Goal: Task Accomplishment & Management: Manage account settings

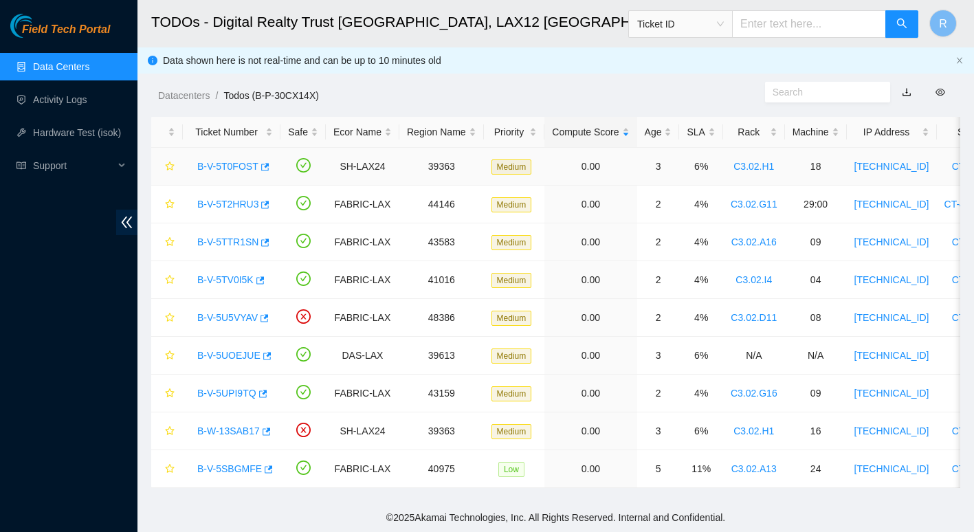
click at [219, 166] on link "B-V-5T0FOST" at bounding box center [227, 166] width 61 height 11
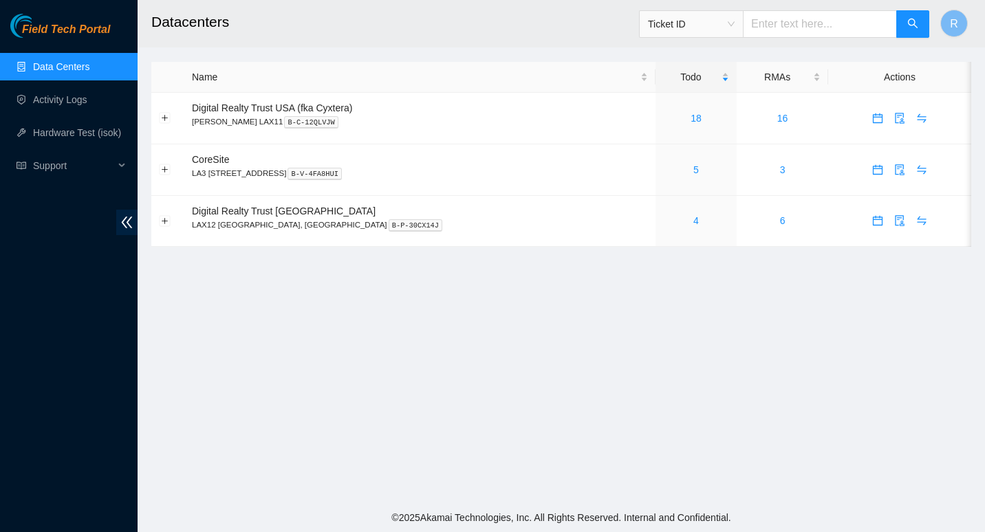
click at [622, 265] on main "Datacenters Ticket ID R Name Todo RMAs Actions Digital Realty Trust USA (fka Cy…" at bounding box center [561, 251] width 847 height 503
click at [693, 221] on link "4" at bounding box center [696, 220] width 6 height 11
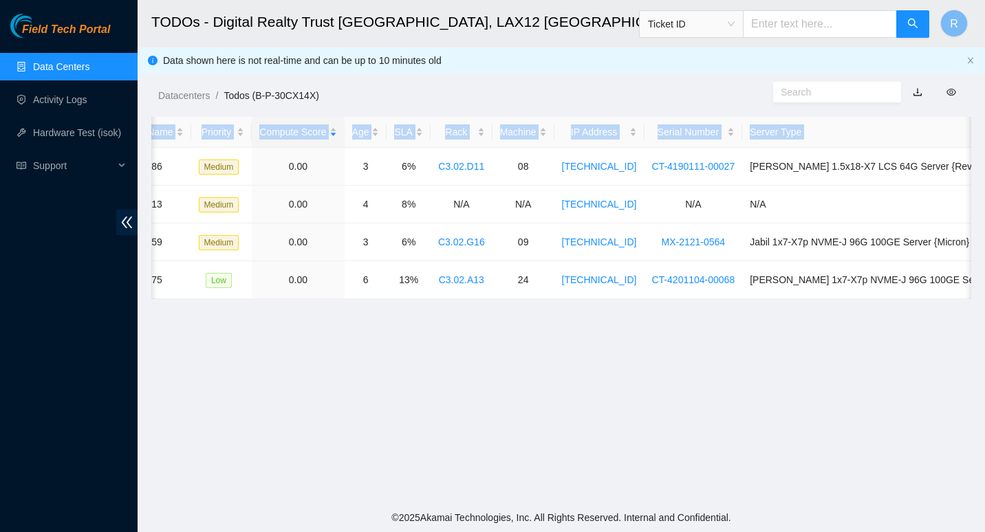
scroll to position [0, 294]
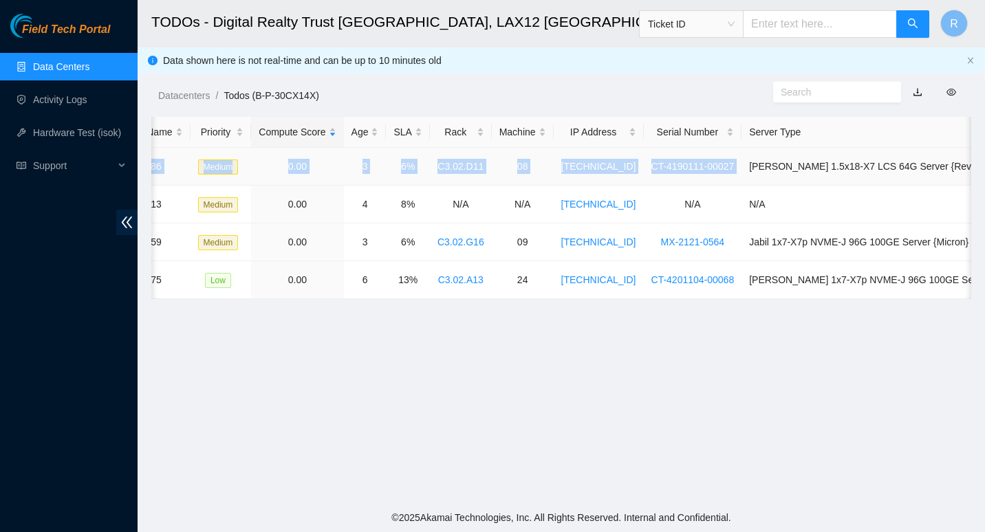
drag, startPoint x: 186, startPoint y: 160, endPoint x: 723, endPoint y: 167, distance: 537.7
click at [723, 167] on tr "B-V-5U5VYAV FABRIC-LAX 48386 Medium 0.00 3 6% C3.02.D11 08 104.96.201.203 CT-41…" at bounding box center [462, 167] width 1209 height 38
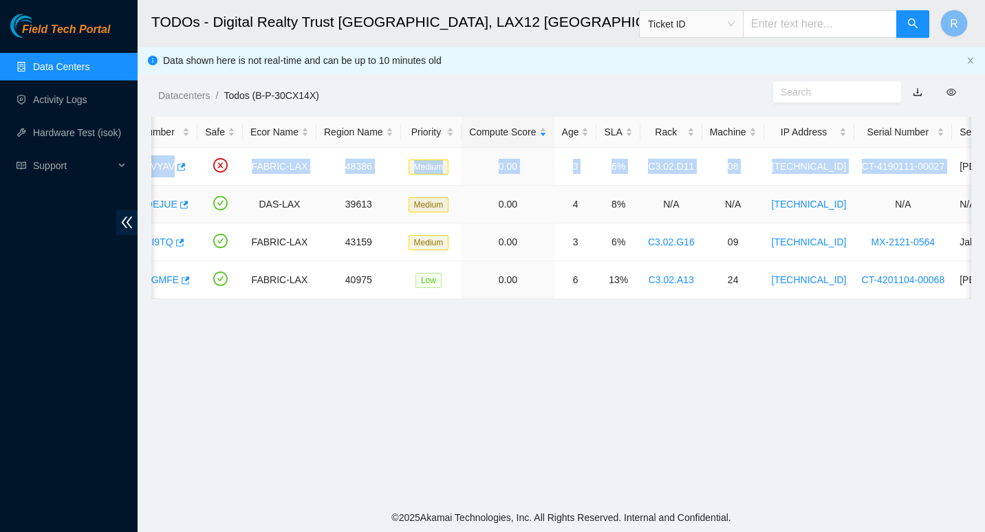
scroll to position [0, 0]
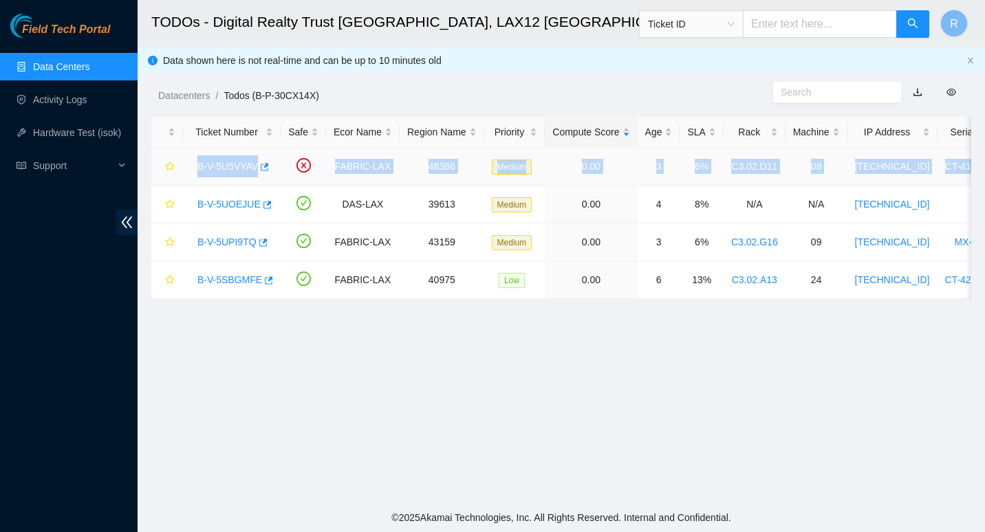
click at [215, 165] on link "B-V-5U5VYAV" at bounding box center [227, 166] width 61 height 11
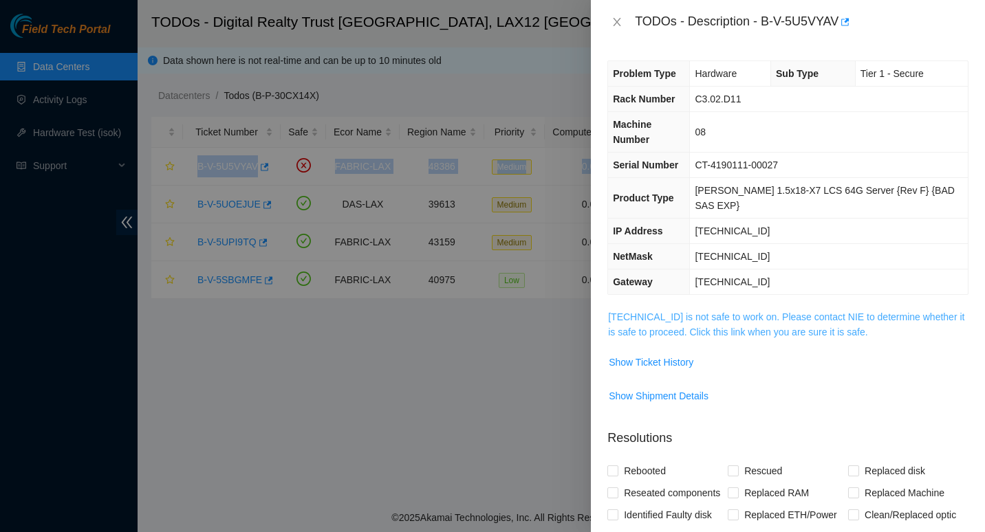
click at [697, 311] on link "104.96.201.203 is not safe to work on. Please contact NIE to determine whether …" at bounding box center [786, 324] width 356 height 26
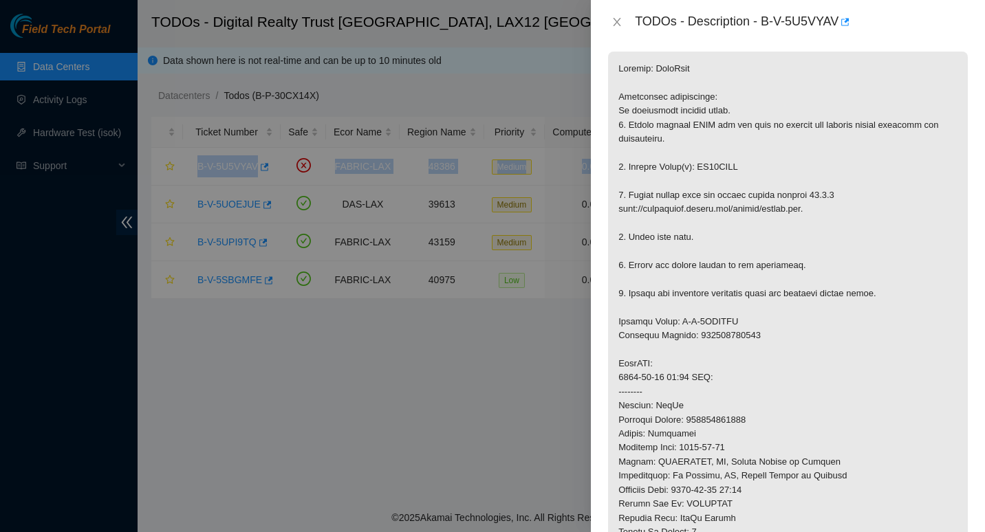
scroll to position [257, 0]
